Goal: Task Accomplishment & Management: Manage account settings

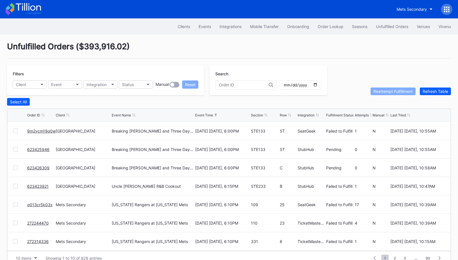
scroll to position [10, 0]
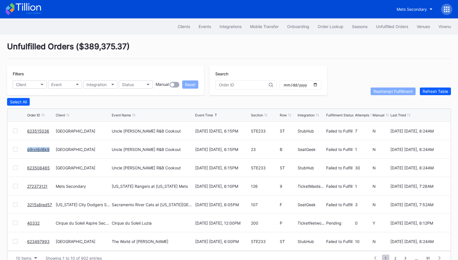
click at [33, 166] on link "623508465" at bounding box center [38, 167] width 23 height 5
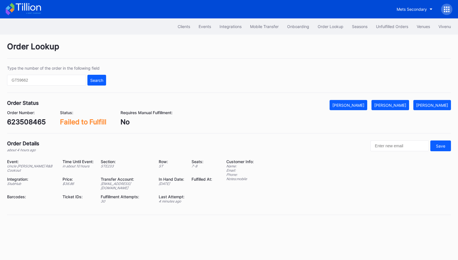
click at [29, 125] on div "623508465" at bounding box center [26, 122] width 39 height 8
copy div "623508465"
click at [404, 105] on div "[PERSON_NAME]" at bounding box center [390, 105] width 32 height 5
copy div "623508465"
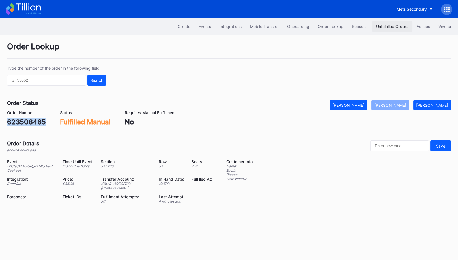
click at [392, 27] on div "Unfulfilled Orders" at bounding box center [392, 26] width 32 height 5
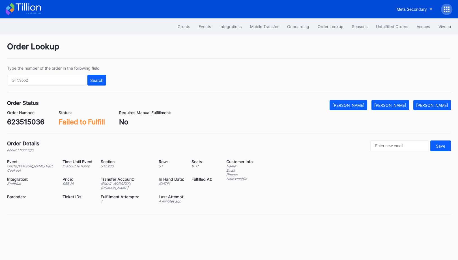
click at [35, 124] on div "623515036" at bounding box center [25, 122] width 37 height 8
copy div "623515036"
click at [402, 103] on div "[PERSON_NAME]" at bounding box center [390, 105] width 32 height 5
click at [31, 121] on div "g9rxt6rl6k9" at bounding box center [26, 122] width 38 height 8
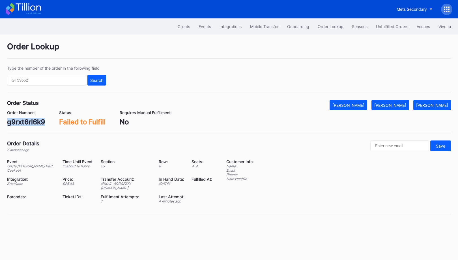
click at [31, 121] on div "g9rxt6rl6k9" at bounding box center [26, 122] width 38 height 8
copy div "g9rxt6rl6k9"
click at [402, 104] on div "[PERSON_NAME]" at bounding box center [390, 105] width 32 height 5
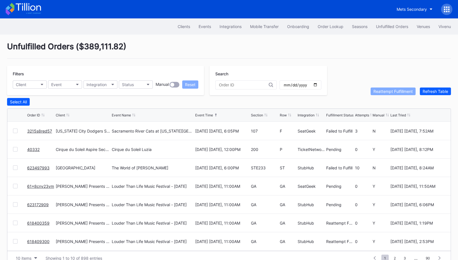
click at [39, 165] on link "623497993" at bounding box center [38, 167] width 22 height 5
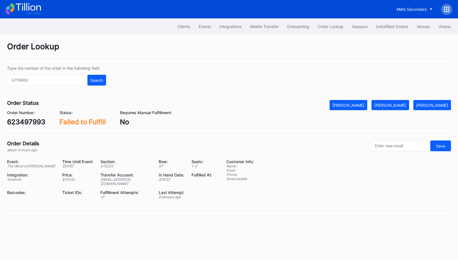
click at [31, 120] on div "623497993" at bounding box center [26, 122] width 38 height 8
copy div "623497993"
click at [399, 104] on div "Mark Fulfilled" at bounding box center [390, 105] width 32 height 5
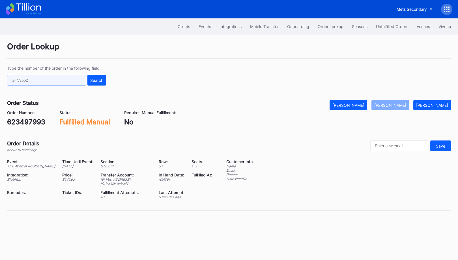
click at [62, 76] on input "text" at bounding box center [46, 80] width 79 height 11
paste input "618876692"
type input "618876692"
click at [102, 78] on div "Search" at bounding box center [96, 80] width 13 height 5
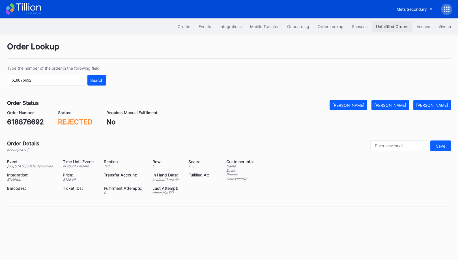
click at [386, 25] on div "Unfulfilled Orders" at bounding box center [392, 26] width 32 height 5
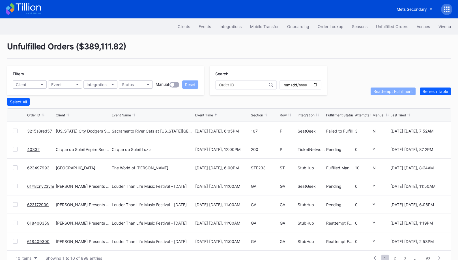
click at [241, 86] on input "text" at bounding box center [244, 85] width 50 height 5
paste input "618876692"
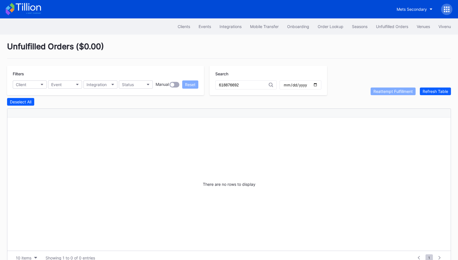
type input "618876692"
click at [388, 27] on div "Unfulfilled Orders" at bounding box center [392, 26] width 32 height 5
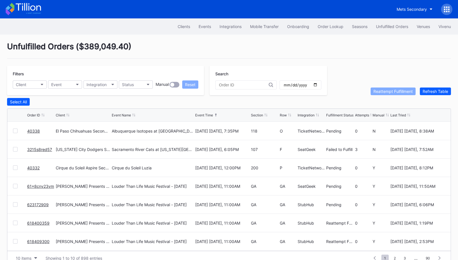
scroll to position [11, 0]
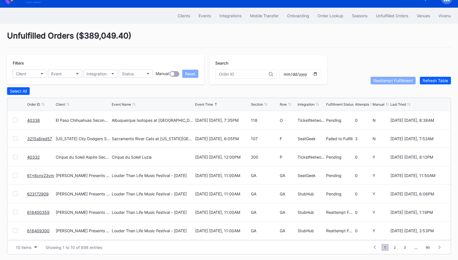
click at [41, 137] on link "3215s8red57" at bounding box center [39, 138] width 25 height 5
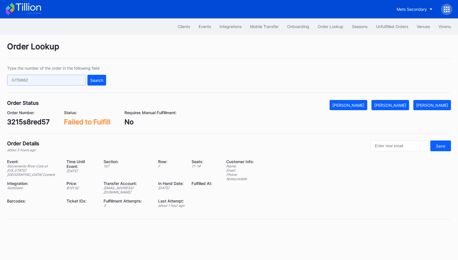
click at [74, 79] on input "text" at bounding box center [46, 80] width 79 height 11
paste input "61x8cn89q23"
click at [100, 79] on div "Search" at bounding box center [96, 80] width 13 height 5
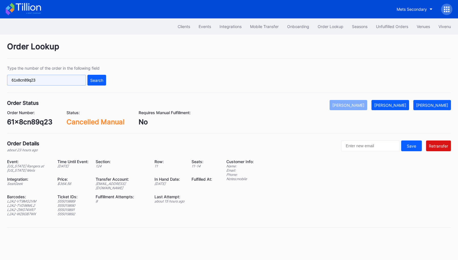
click at [69, 81] on input "61x8cn89q23" at bounding box center [46, 80] width 79 height 11
paste input "q013cr5k03x"
click at [95, 81] on div "Search" at bounding box center [96, 80] width 13 height 5
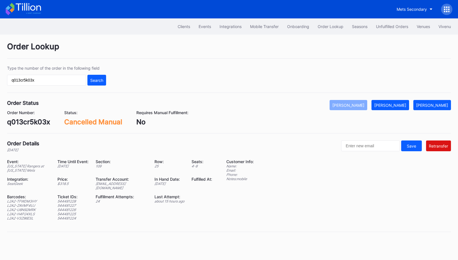
click at [136, 182] on div "ed-8179020@eventdynamic.com" at bounding box center [122, 185] width 52 height 8
copy div "ed-8179020@eventdynamic.com"
click at [81, 77] on input "q013cr5k03x" at bounding box center [46, 80] width 79 height 11
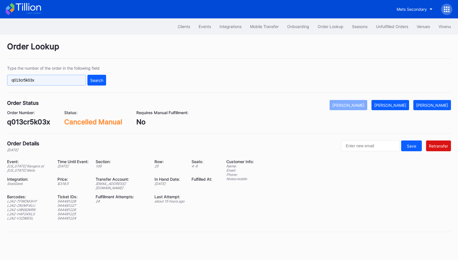
click at [81, 77] on input "q013cr5k03x" at bounding box center [46, 80] width 79 height 11
paste input "61x8cn89q23"
type input "61x8cn89q23"
click at [100, 78] on div "Search" at bounding box center [96, 80] width 13 height 5
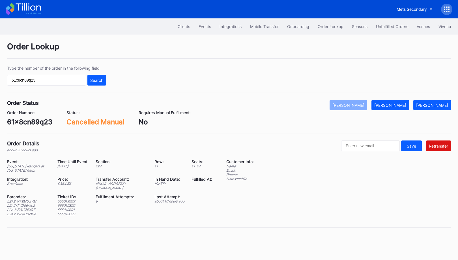
click at [129, 183] on div "ed-8158564@eventdynamic.com" at bounding box center [122, 185] width 52 height 8
copy div "ed-8158564@eventdynamic.com"
click at [445, 11] on icon at bounding box center [444, 11] width 1 height 1
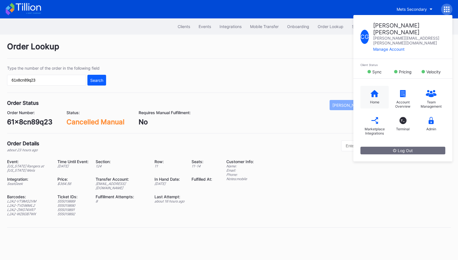
click at [378, 100] on div "Home" at bounding box center [374, 102] width 9 height 4
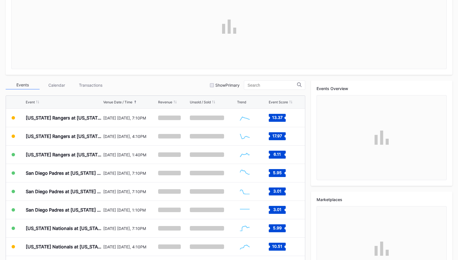
scroll to position [167, 0]
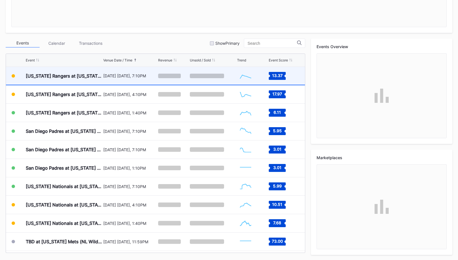
click at [89, 74] on div "Texas Rangers at New York Mets" at bounding box center [64, 76] width 76 height 6
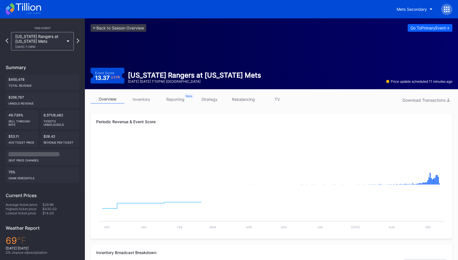
click at [145, 100] on link "inventory" at bounding box center [141, 99] width 34 height 9
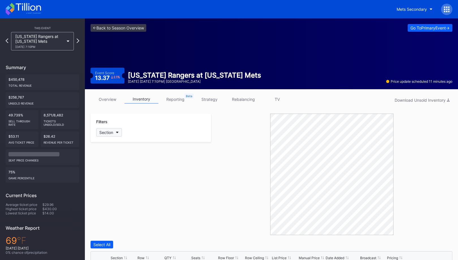
click at [113, 134] on button "Section" at bounding box center [109, 132] width 26 height 8
type input "124"
click at [106, 166] on div "124" at bounding box center [129, 163] width 66 height 10
click at [443, 11] on div at bounding box center [446, 9] width 11 height 11
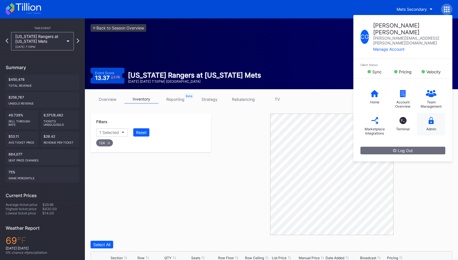
click at [427, 113] on div "Admin" at bounding box center [431, 124] width 28 height 23
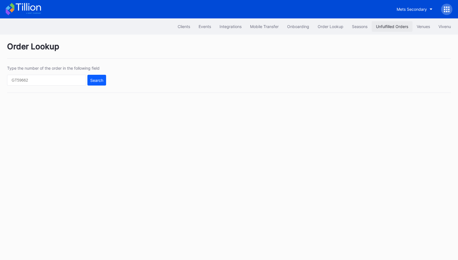
click at [389, 23] on button "Unfulfilled Orders" at bounding box center [392, 26] width 41 height 10
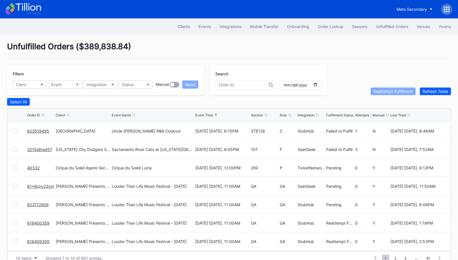
click at [39, 129] on link "623519495" at bounding box center [38, 130] width 22 height 5
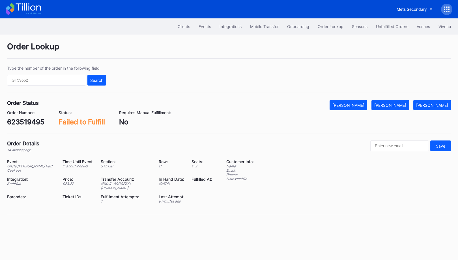
click at [25, 121] on div "623519495" at bounding box center [25, 122] width 37 height 8
copy div "623519495"
click at [392, 104] on div "[PERSON_NAME]" at bounding box center [390, 105] width 32 height 5
click at [23, 119] on div "623519495" at bounding box center [25, 122] width 37 height 8
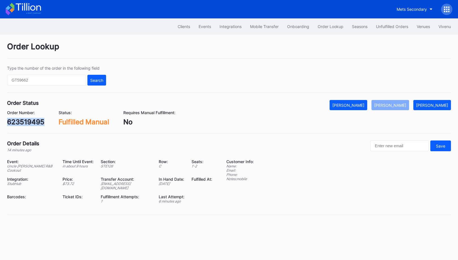
click at [23, 119] on div "623519495" at bounding box center [25, 122] width 37 height 8
copy div "623519495"
click at [388, 25] on div "Unfulfilled Orders" at bounding box center [392, 26] width 32 height 5
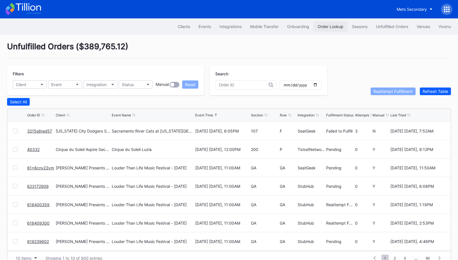
click at [334, 26] on div "Order Lookup" at bounding box center [331, 26] width 26 height 5
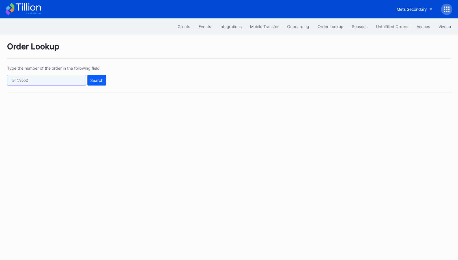
click at [71, 80] on input "text" at bounding box center [46, 80] width 79 height 11
paste input "623497993"
type input "623497993"
click at [98, 82] on div "Search" at bounding box center [96, 80] width 13 height 5
